Goal: Transaction & Acquisition: Download file/media

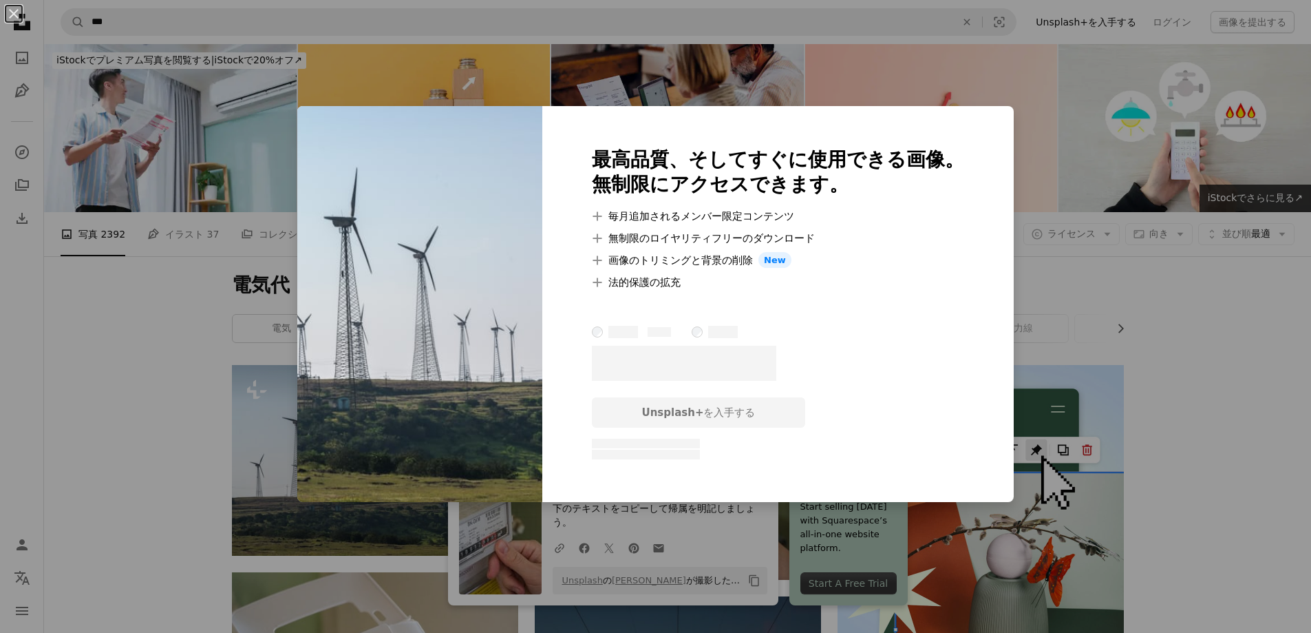
scroll to position [207, 0]
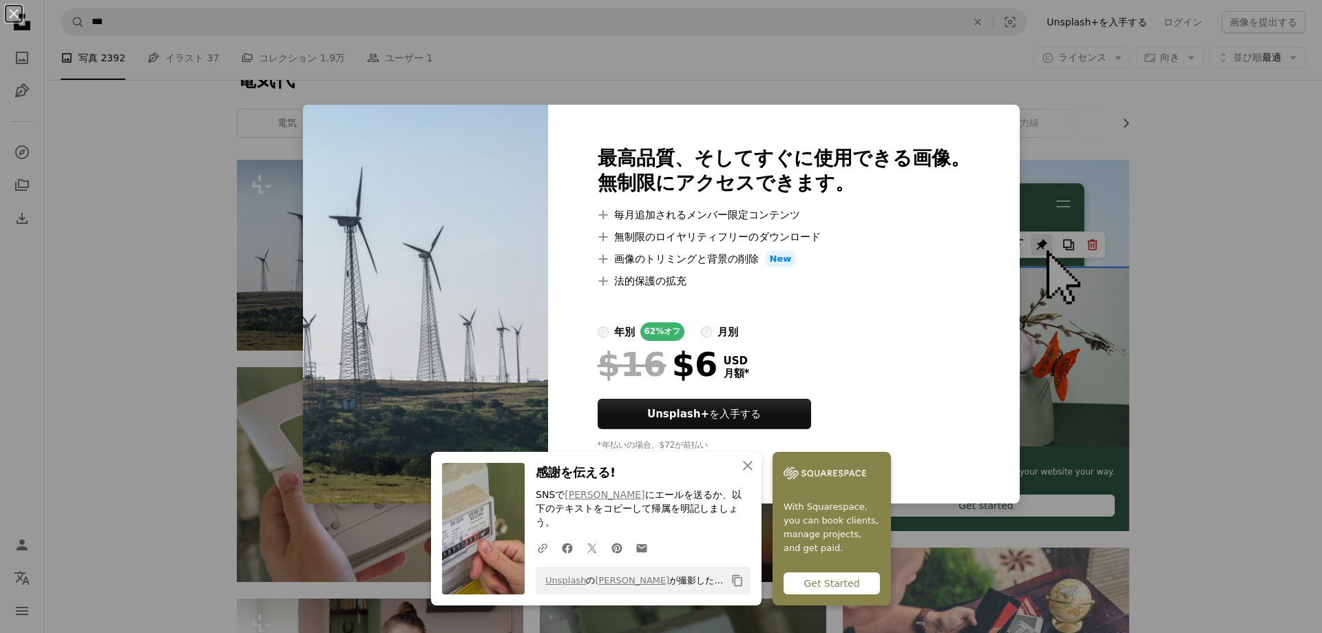
drag, startPoint x: 0, startPoint y: 357, endPoint x: 113, endPoint y: 330, distance: 116.0
click at [10, 354] on div "An X shape 最高品質、そしてすぐに使用できる画像。 無制限にアクセスできます。 A plus sign 毎月追加されるメンバー限定コンテンツ A p…" at bounding box center [661, 316] width 1322 height 633
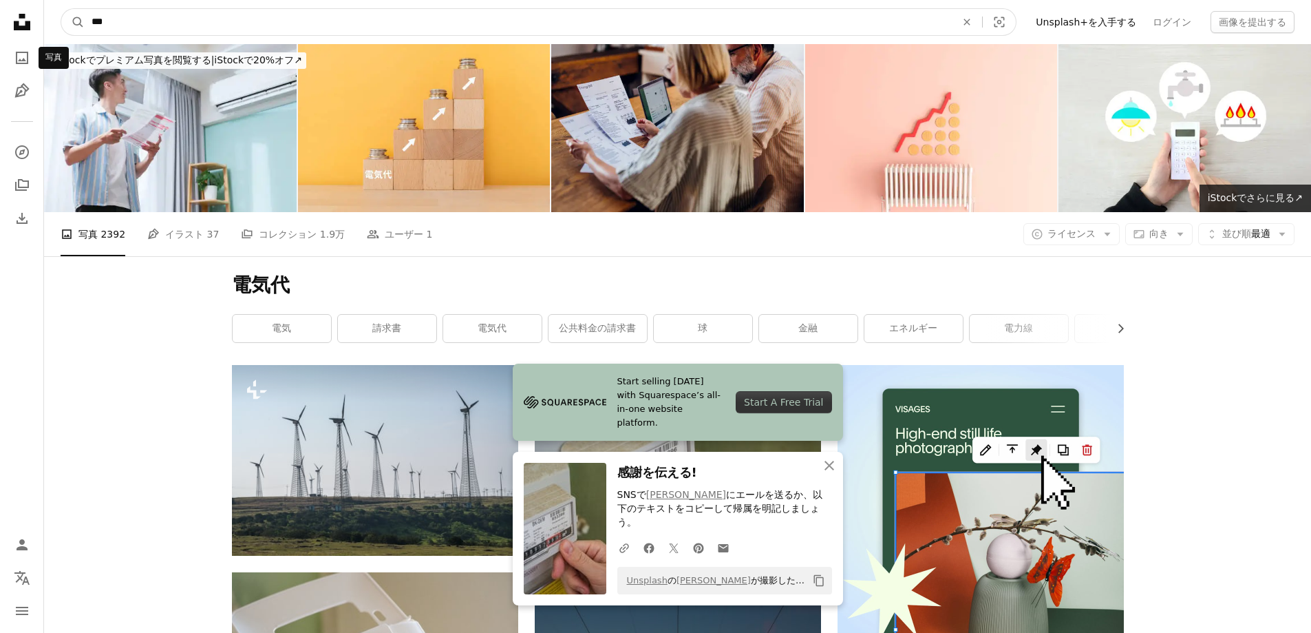
drag, startPoint x: 103, startPoint y: 43, endPoint x: 1, endPoint y: 47, distance: 101.3
type input "*****"
click at [61, 9] on button "A magnifying glass" at bounding box center [72, 22] width 23 height 26
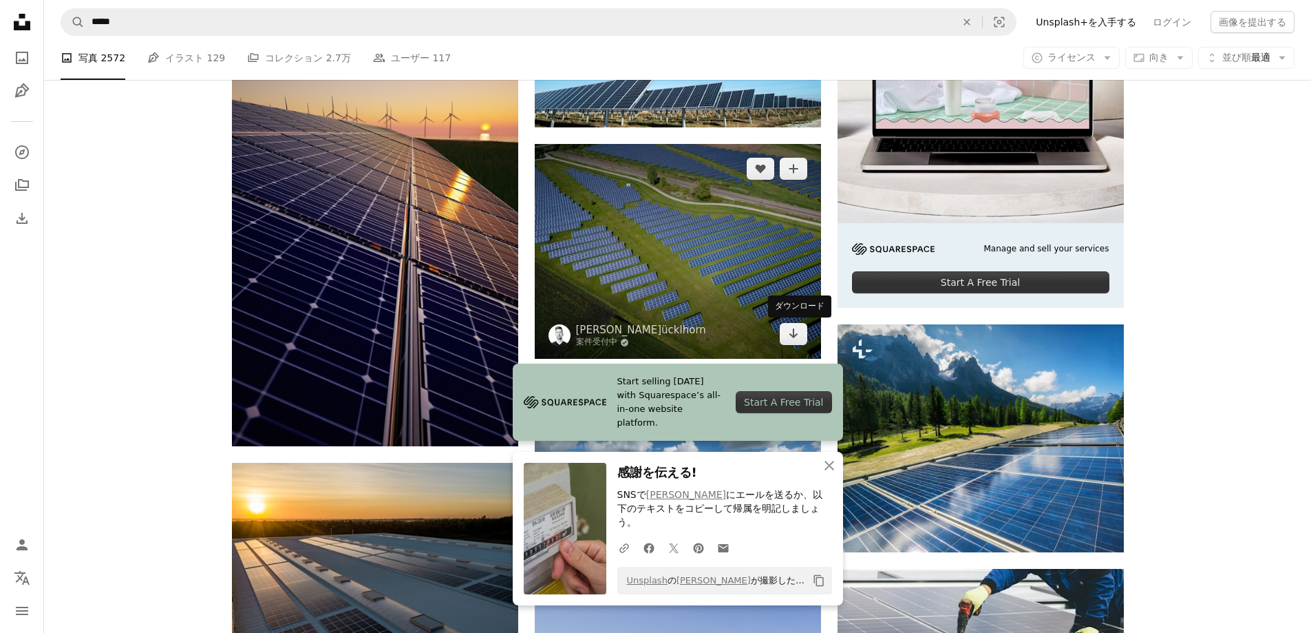
scroll to position [344, 0]
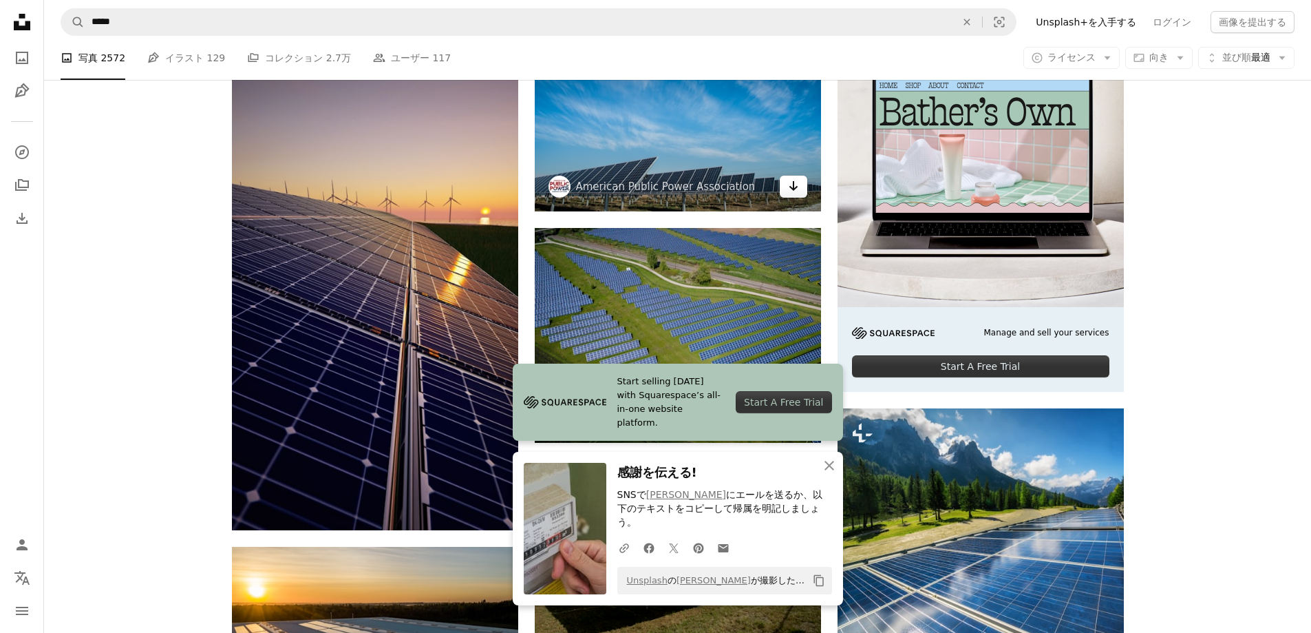
click at [796, 188] on icon "ダウンロード" at bounding box center [793, 186] width 9 height 10
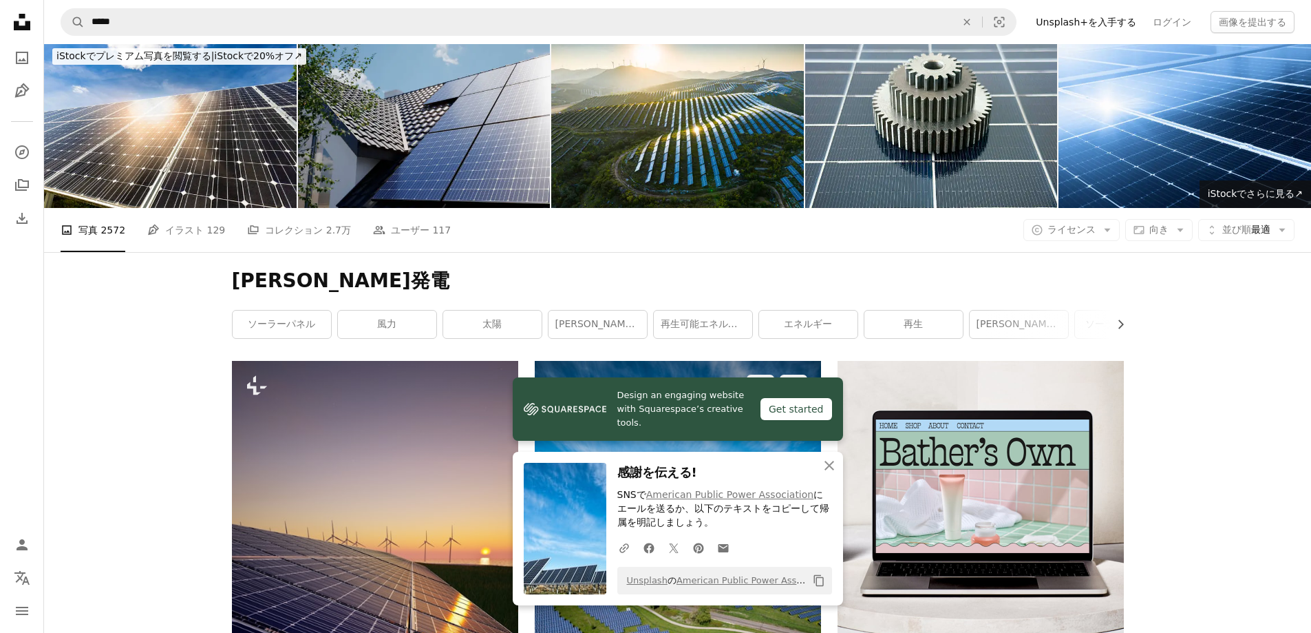
scroll to position [0, 0]
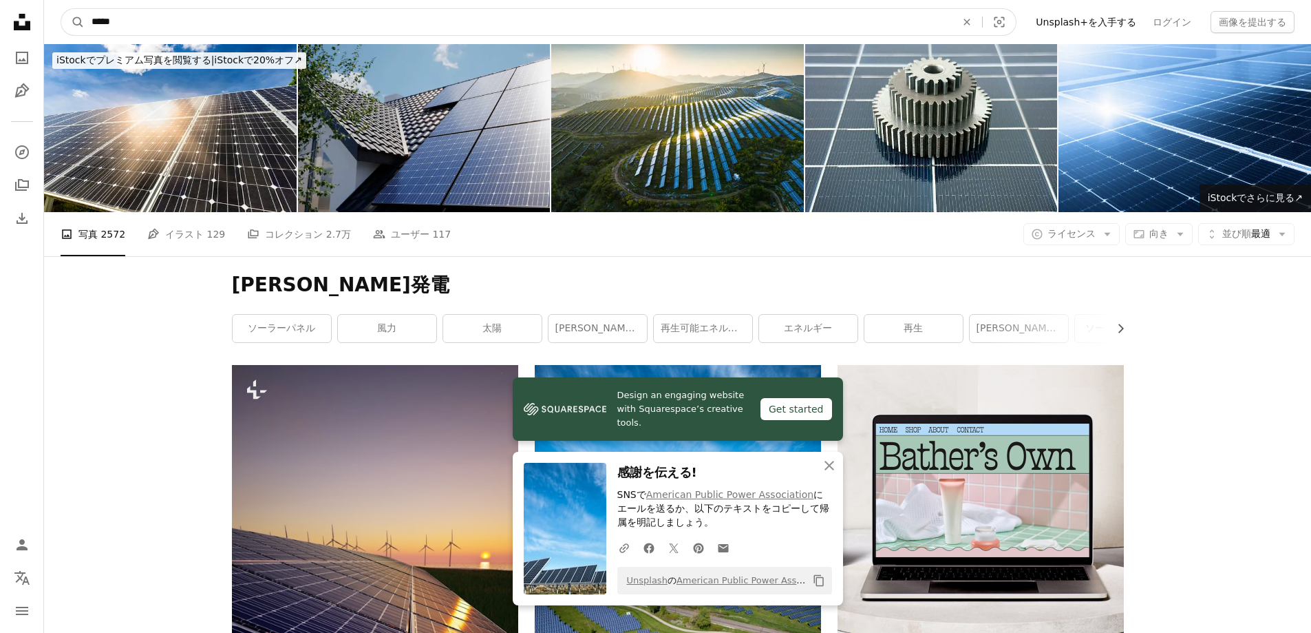
drag, startPoint x: 197, startPoint y: 28, endPoint x: 0, endPoint y: 54, distance: 198.6
type input "****"
click button "A magnifying glass" at bounding box center [72, 22] width 23 height 26
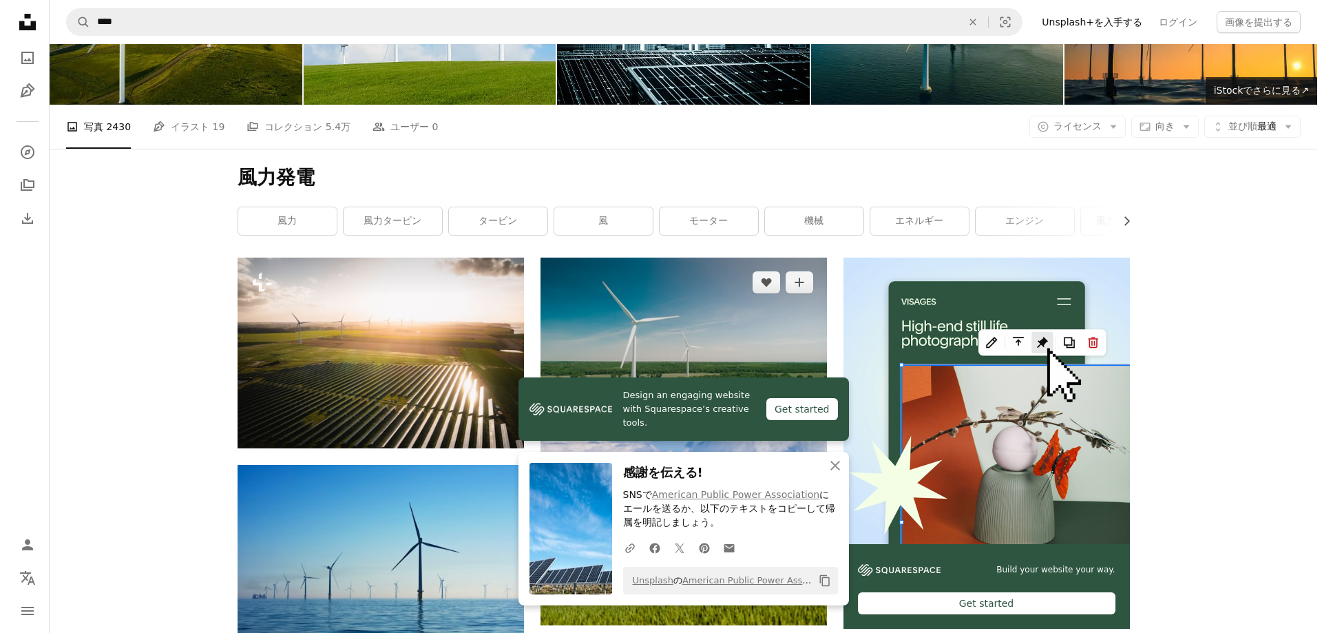
scroll to position [207, 0]
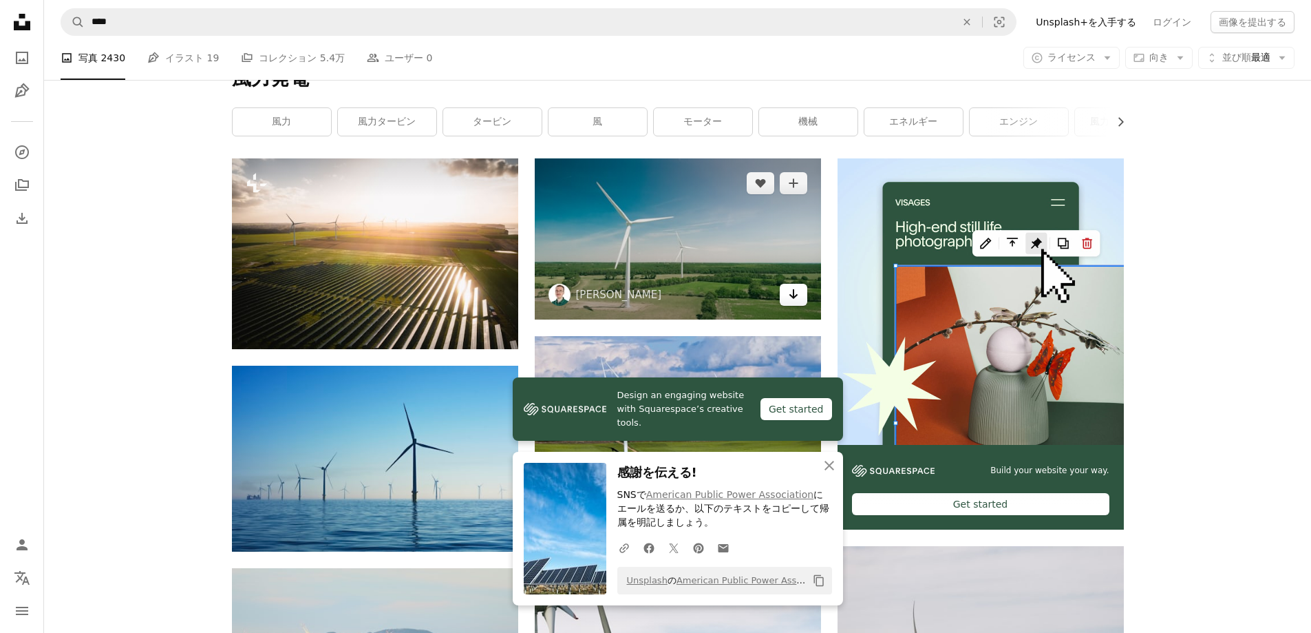
click at [801, 295] on link "Arrow pointing down" at bounding box center [794, 295] width 28 height 22
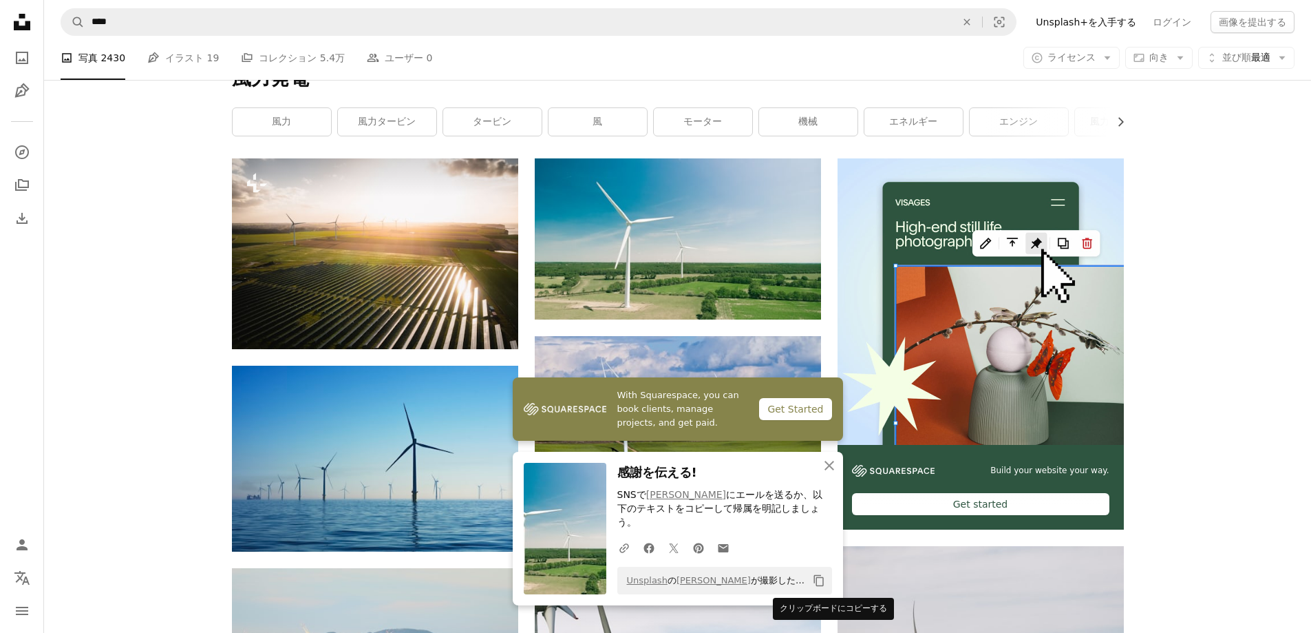
click at [816, 580] on icon "クリップボードにコピーする" at bounding box center [819, 581] width 10 height 12
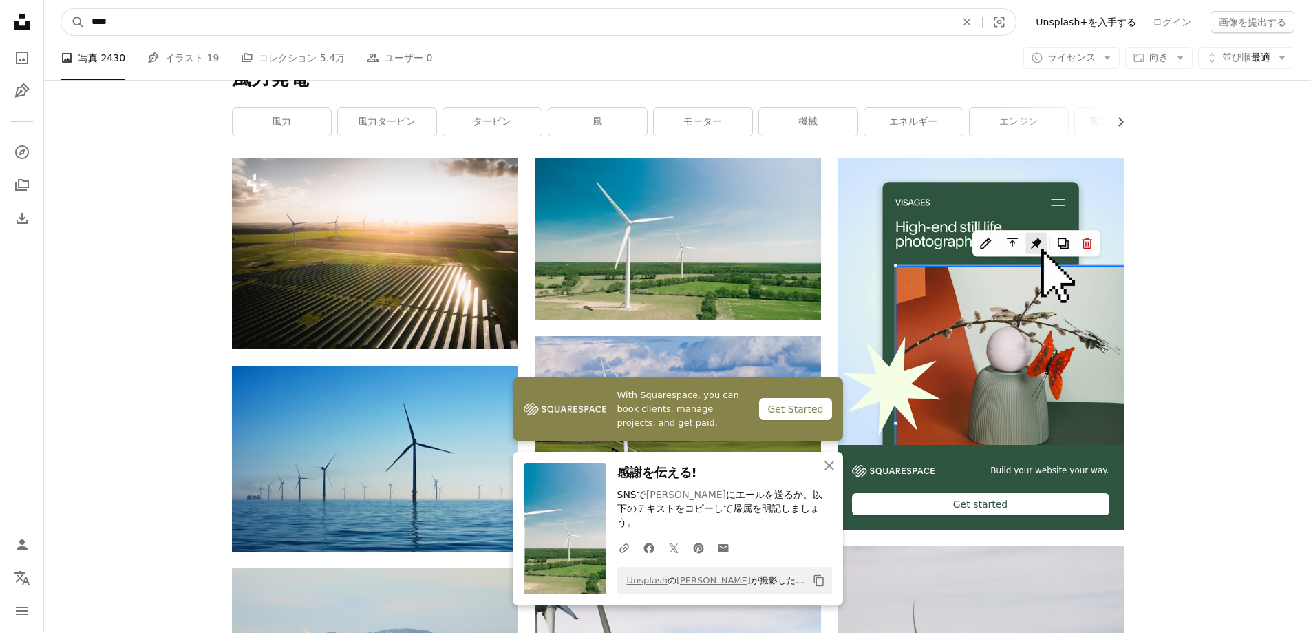
click at [89, 22] on input "****" at bounding box center [518, 22] width 867 height 26
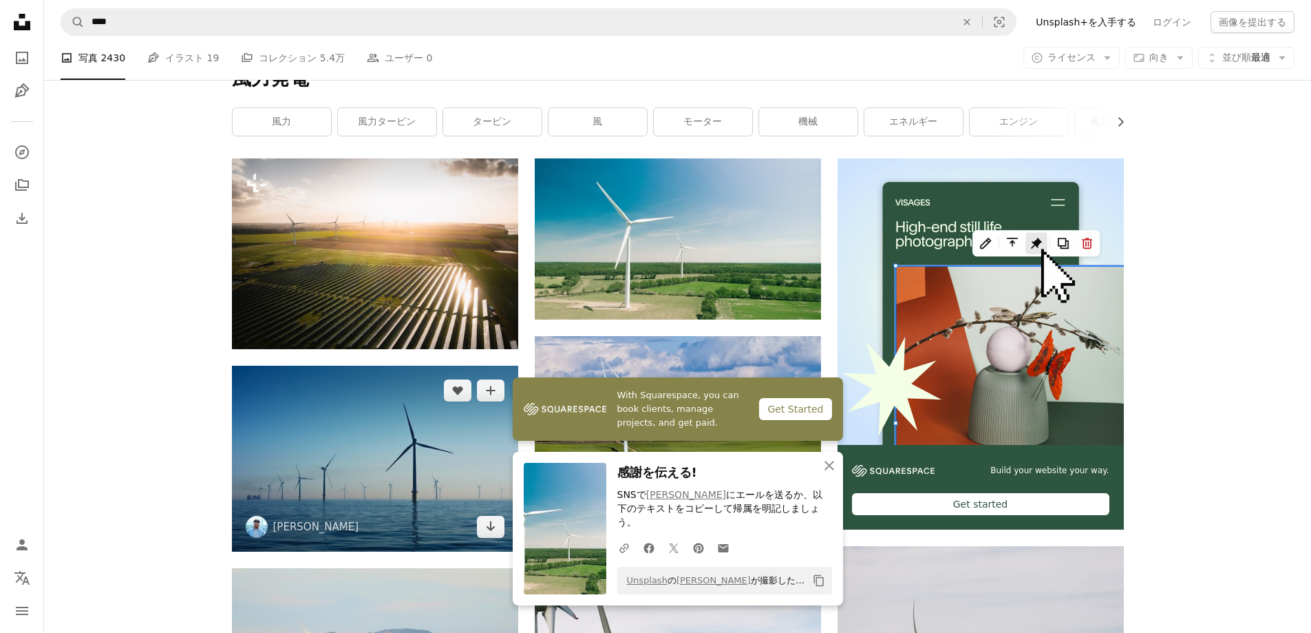
click at [363, 498] on img at bounding box center [375, 459] width 286 height 186
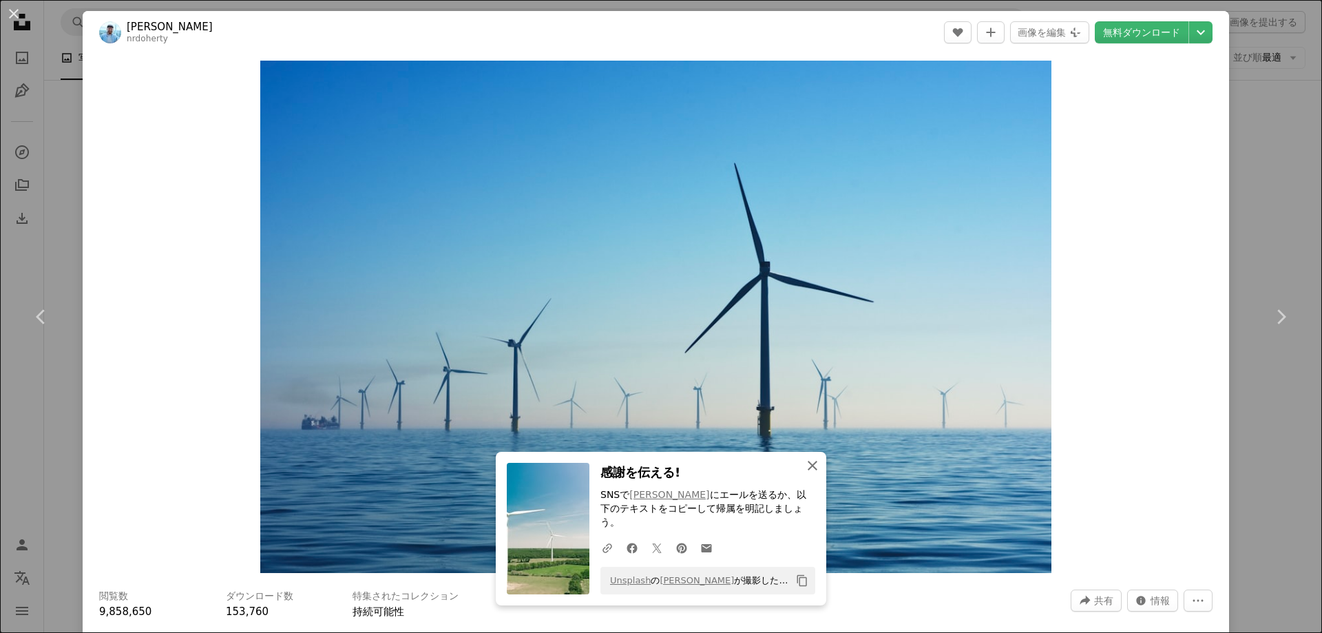
click at [811, 474] on icon "An X shape" at bounding box center [812, 465] width 17 height 17
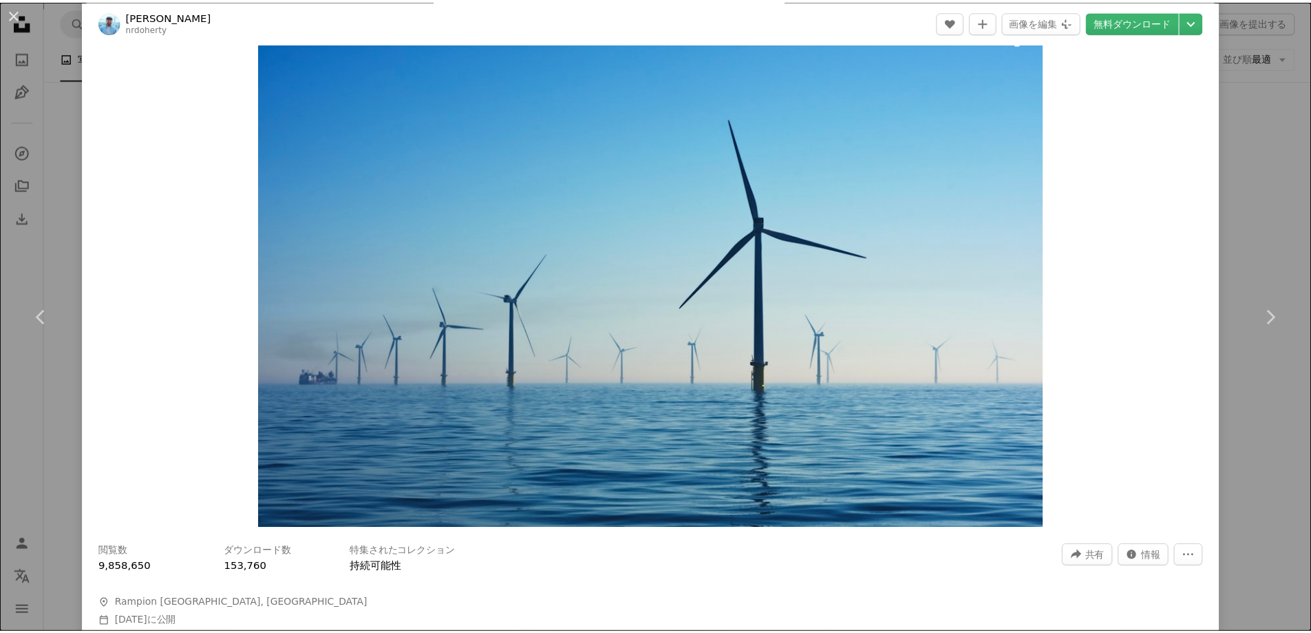
scroll to position [69, 0]
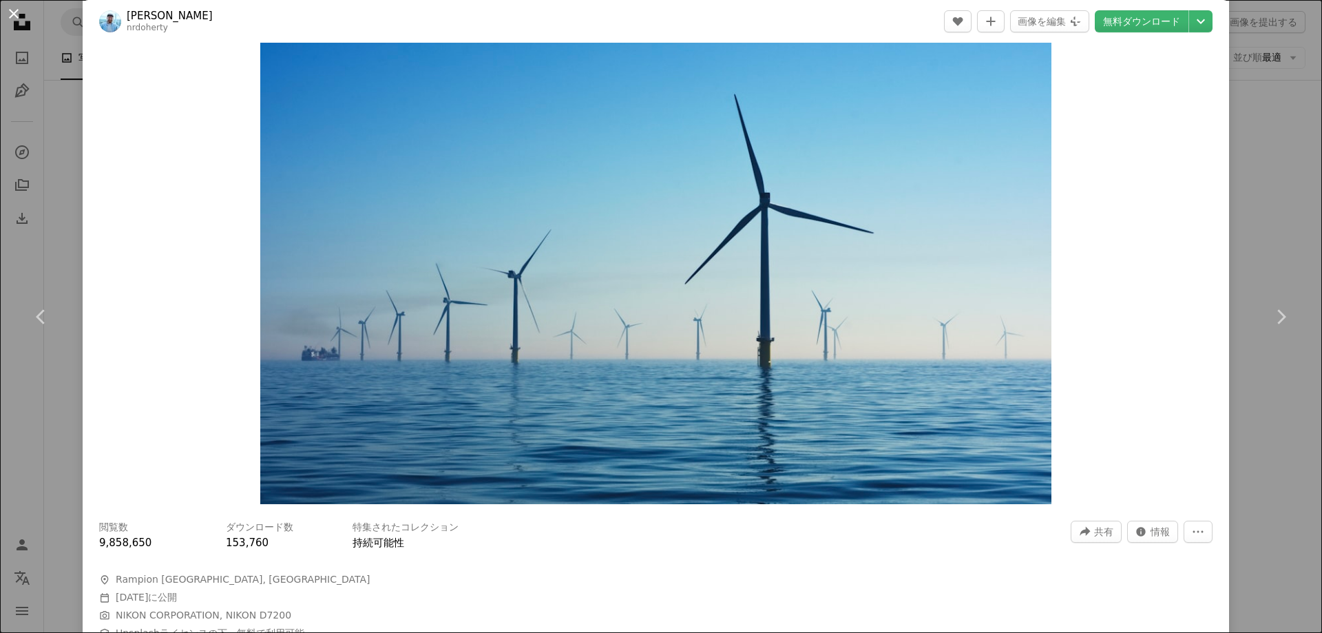
click at [6, 12] on button "An X shape" at bounding box center [14, 14] width 17 height 17
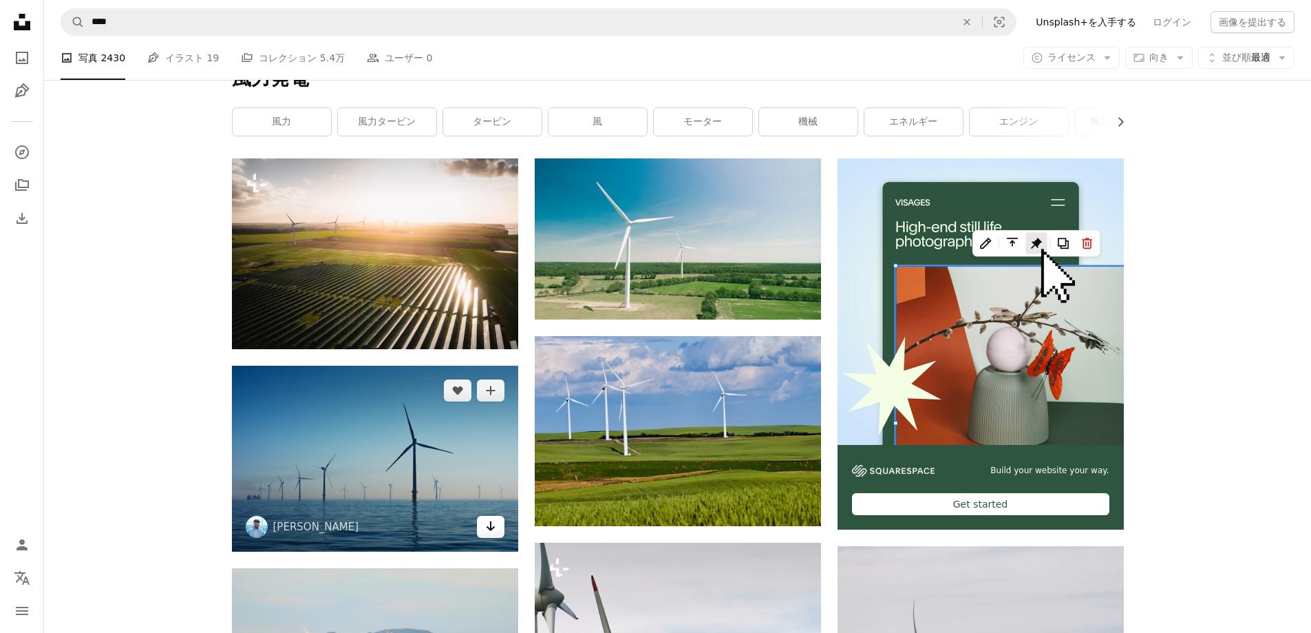
click at [499, 530] on link "Arrow pointing down" at bounding box center [491, 527] width 28 height 22
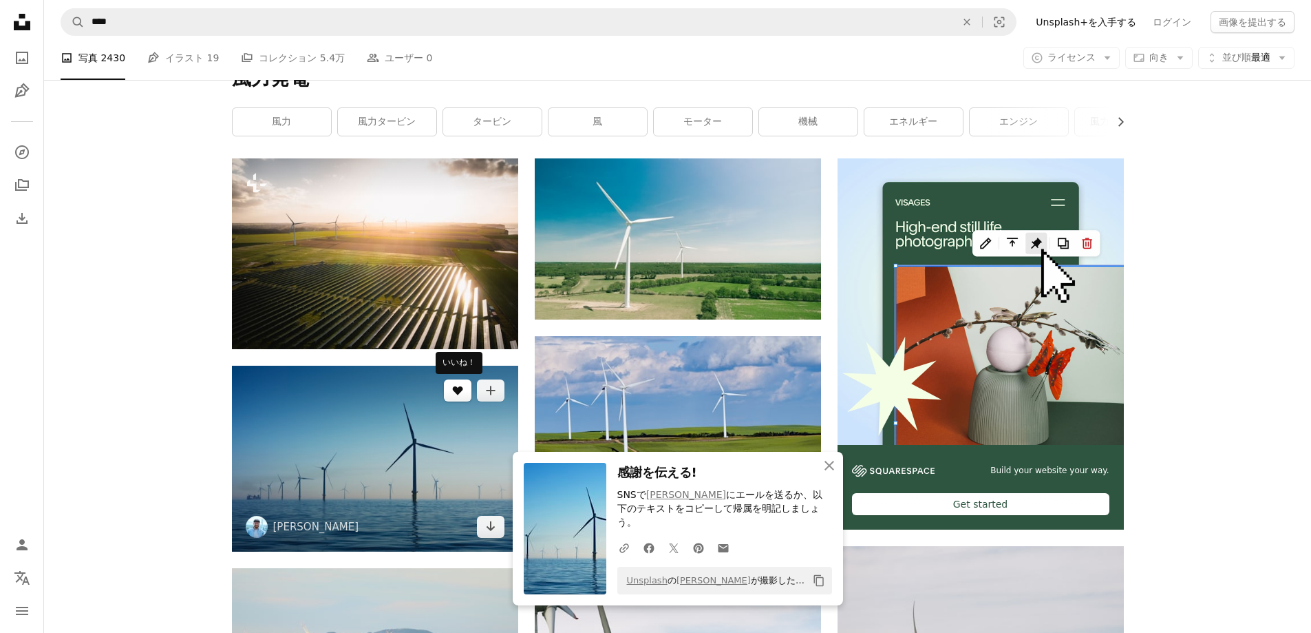
click at [461, 396] on icon "A heart" at bounding box center [457, 390] width 11 height 11
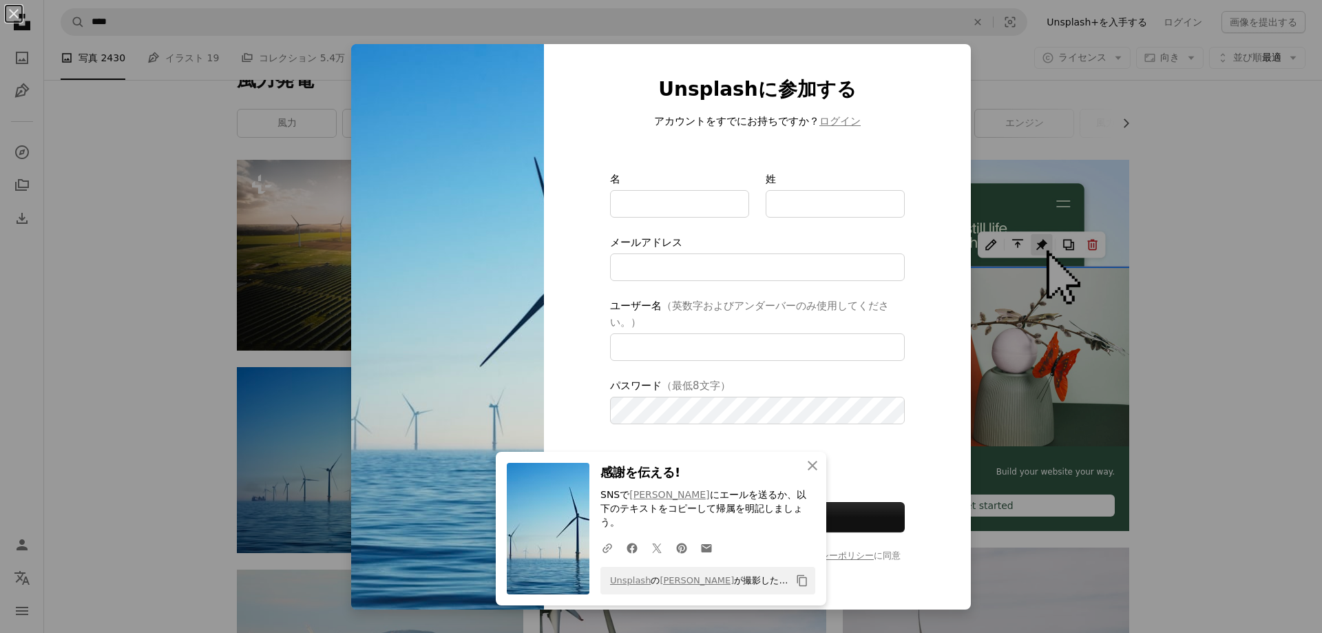
click at [1185, 315] on div "An X shape Unsplashに参加する アカウントをすでにお持ちですか？ ログイン 名 姓 メールアドレス ユーザー名 （英数字およびアンダーバーの…" at bounding box center [661, 316] width 1322 height 633
